Goal: Task Accomplishment & Management: Manage account settings

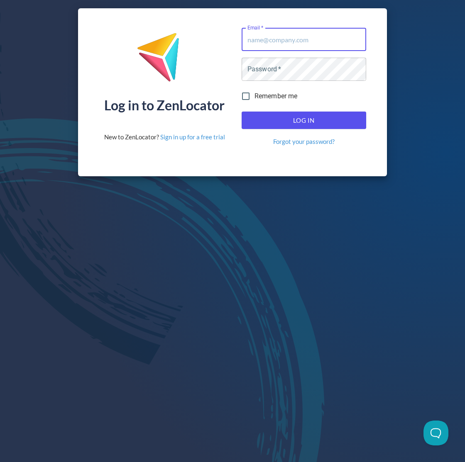
type input "[EMAIL_ADDRESS][DOMAIN_NAME]"
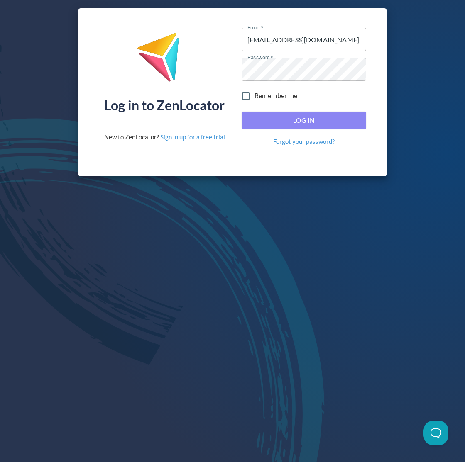
click at [289, 123] on span "Log In" at bounding box center [304, 120] width 106 height 11
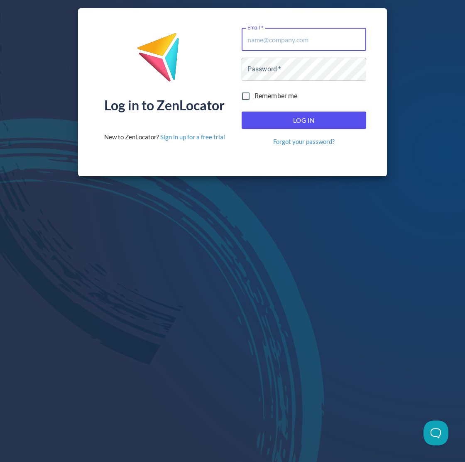
type input "[EMAIL_ADDRESS][DOMAIN_NAME]"
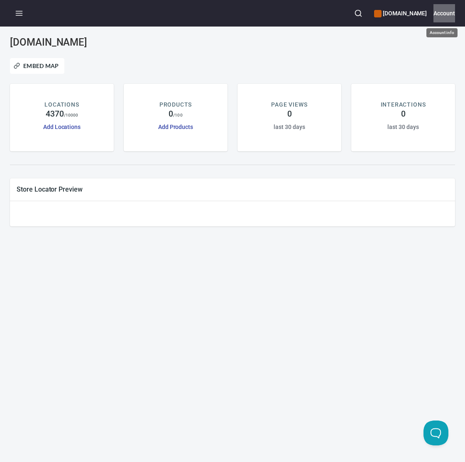
click at [437, 12] on h6 "Account" at bounding box center [444, 13] width 22 height 9
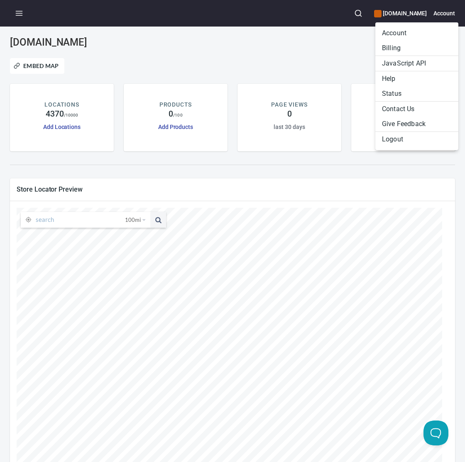
click at [267, 54] on div at bounding box center [232, 231] width 465 height 462
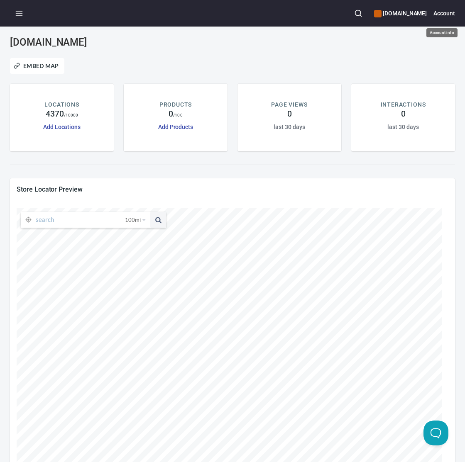
click at [445, 12] on h6 "Account" at bounding box center [444, 13] width 22 height 9
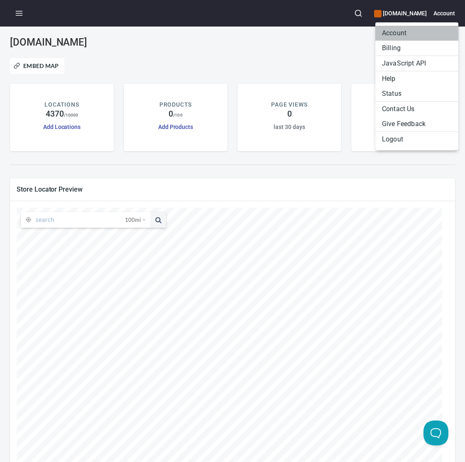
click at [397, 36] on li "Account" at bounding box center [416, 33] width 83 height 15
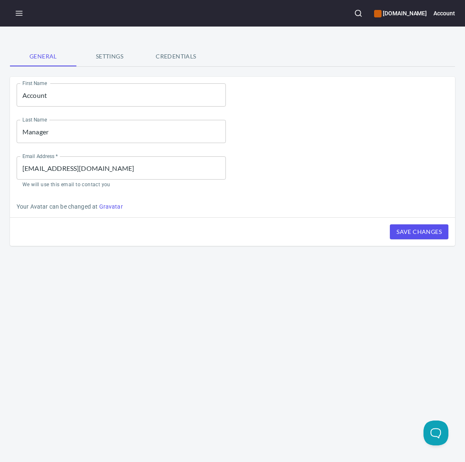
click at [112, 61] on span "Settings" at bounding box center [109, 56] width 56 height 10
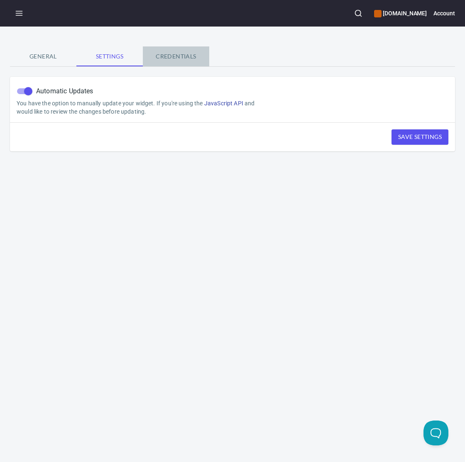
click at [160, 56] on span "Credentials" at bounding box center [176, 56] width 56 height 10
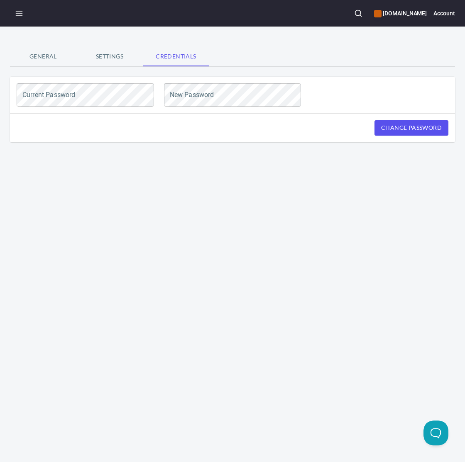
click at [53, 58] on span "General" at bounding box center [43, 56] width 56 height 10
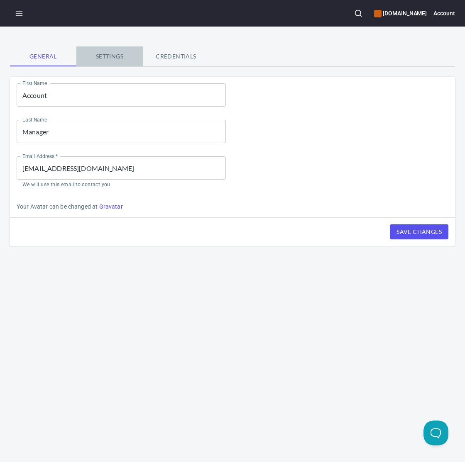
click at [101, 58] on span "Settings" at bounding box center [109, 56] width 56 height 10
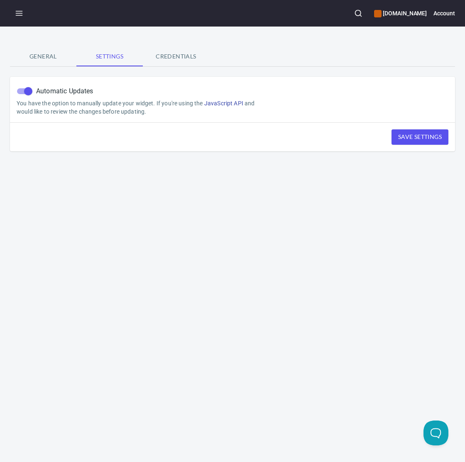
click at [19, 13] on line "button" at bounding box center [19, 13] width 6 height 0
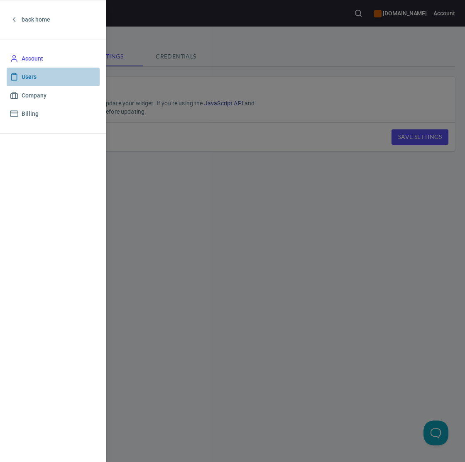
click at [22, 83] on link "Users" at bounding box center [53, 77] width 93 height 19
